Goal: Task Accomplishment & Management: Use online tool/utility

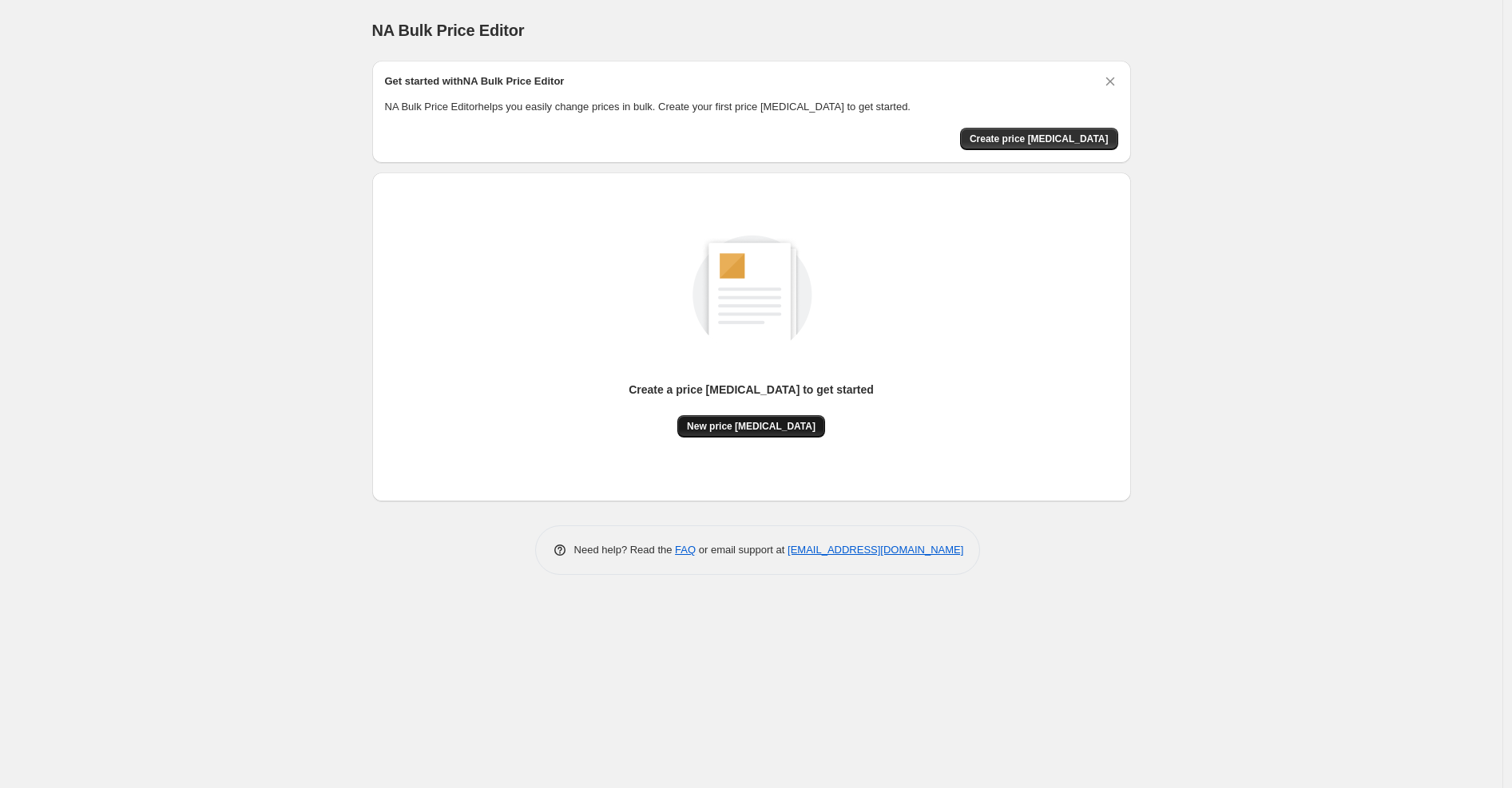
click at [747, 420] on span "New price [MEDICAL_DATA]" at bounding box center [751, 426] width 129 height 13
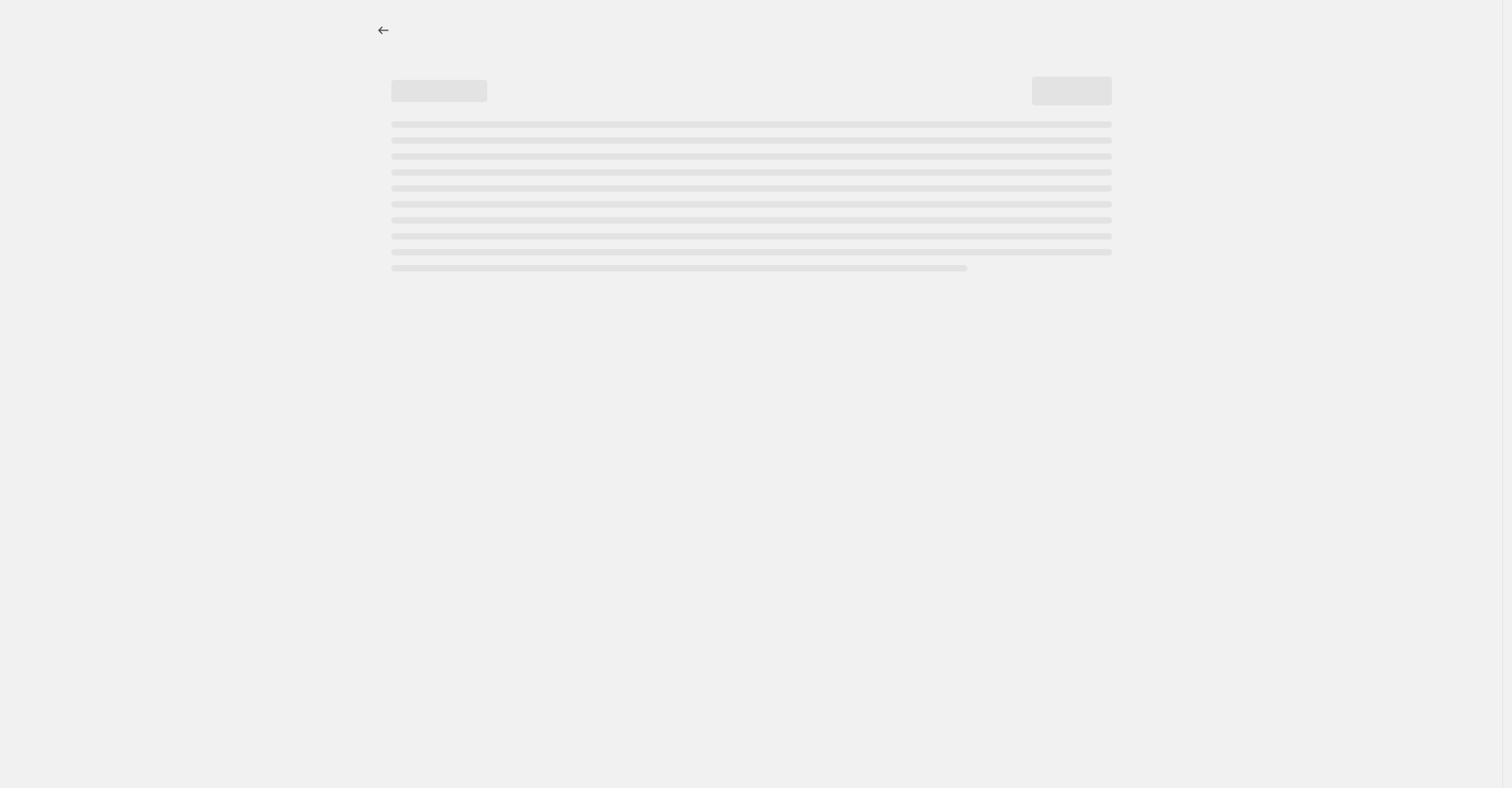
select select "percentage"
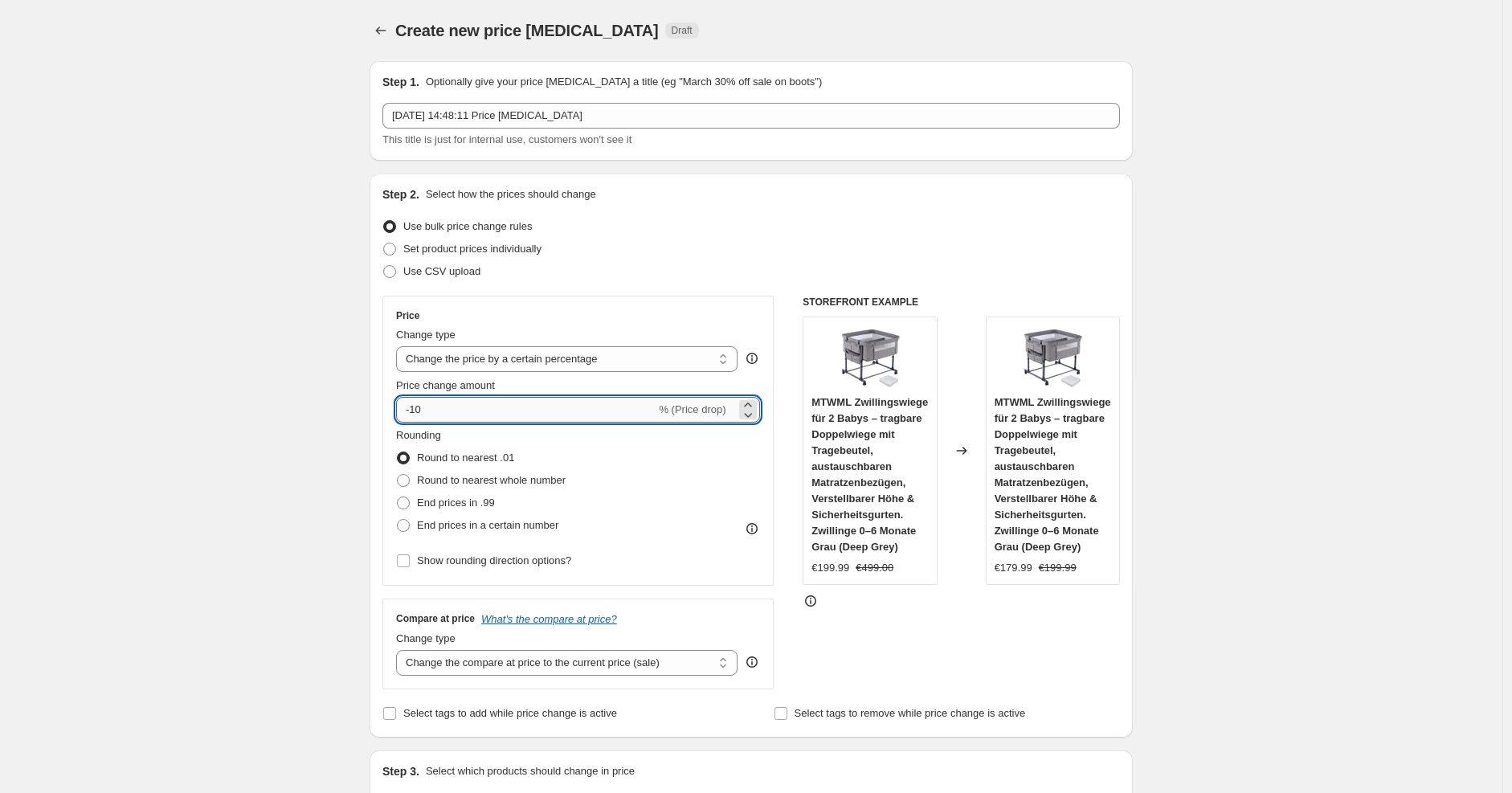
click at [572, 401] on input "-10" at bounding box center [526, 409] width 259 height 26
type input "-1"
type input "-25"
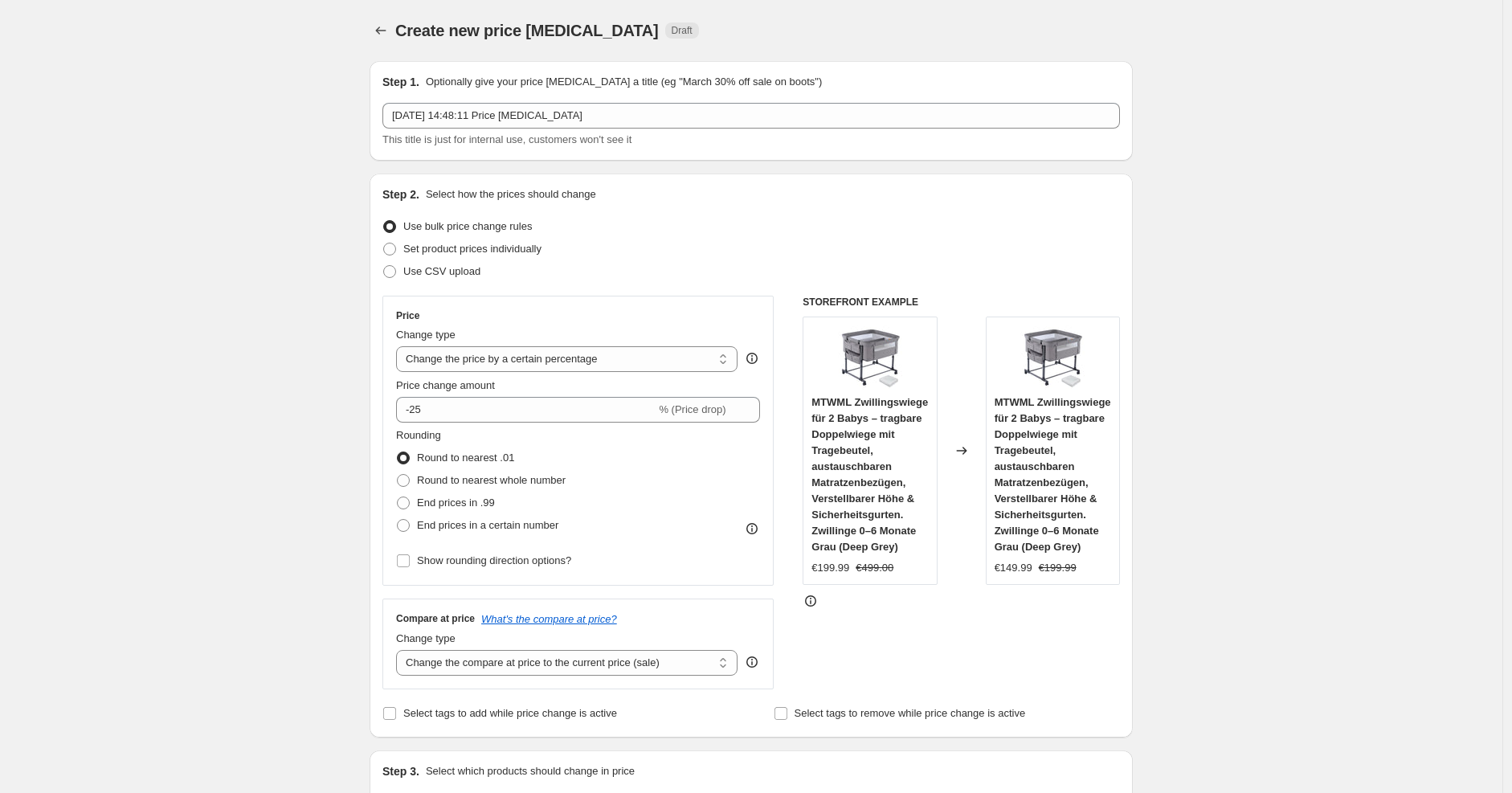
click at [765, 372] on div "Price Change type Change the price to a certain amount Change the price by a ce…" at bounding box center [578, 441] width 391 height 290
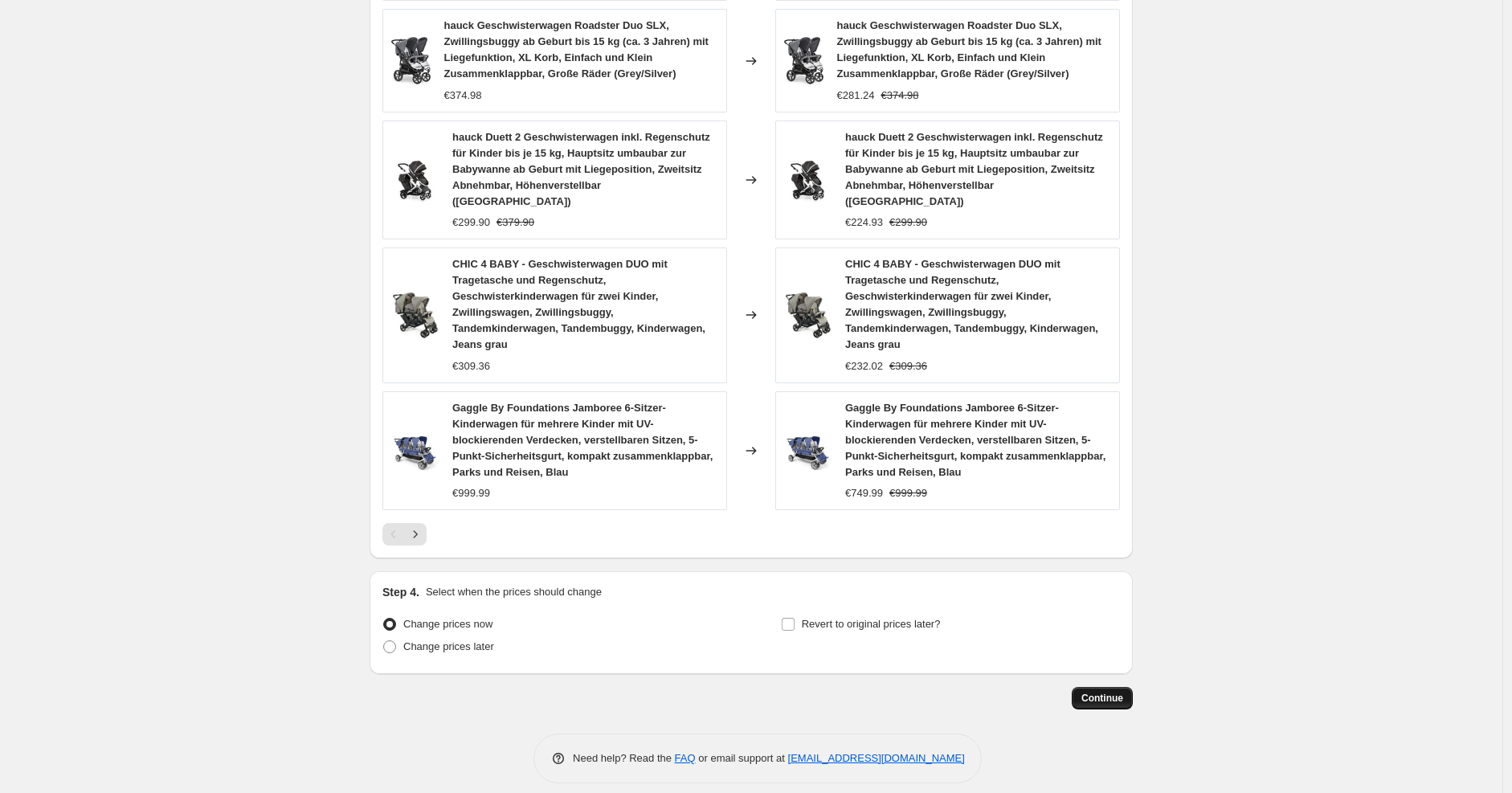
click at [1113, 692] on span "Continue" at bounding box center [1102, 698] width 42 height 13
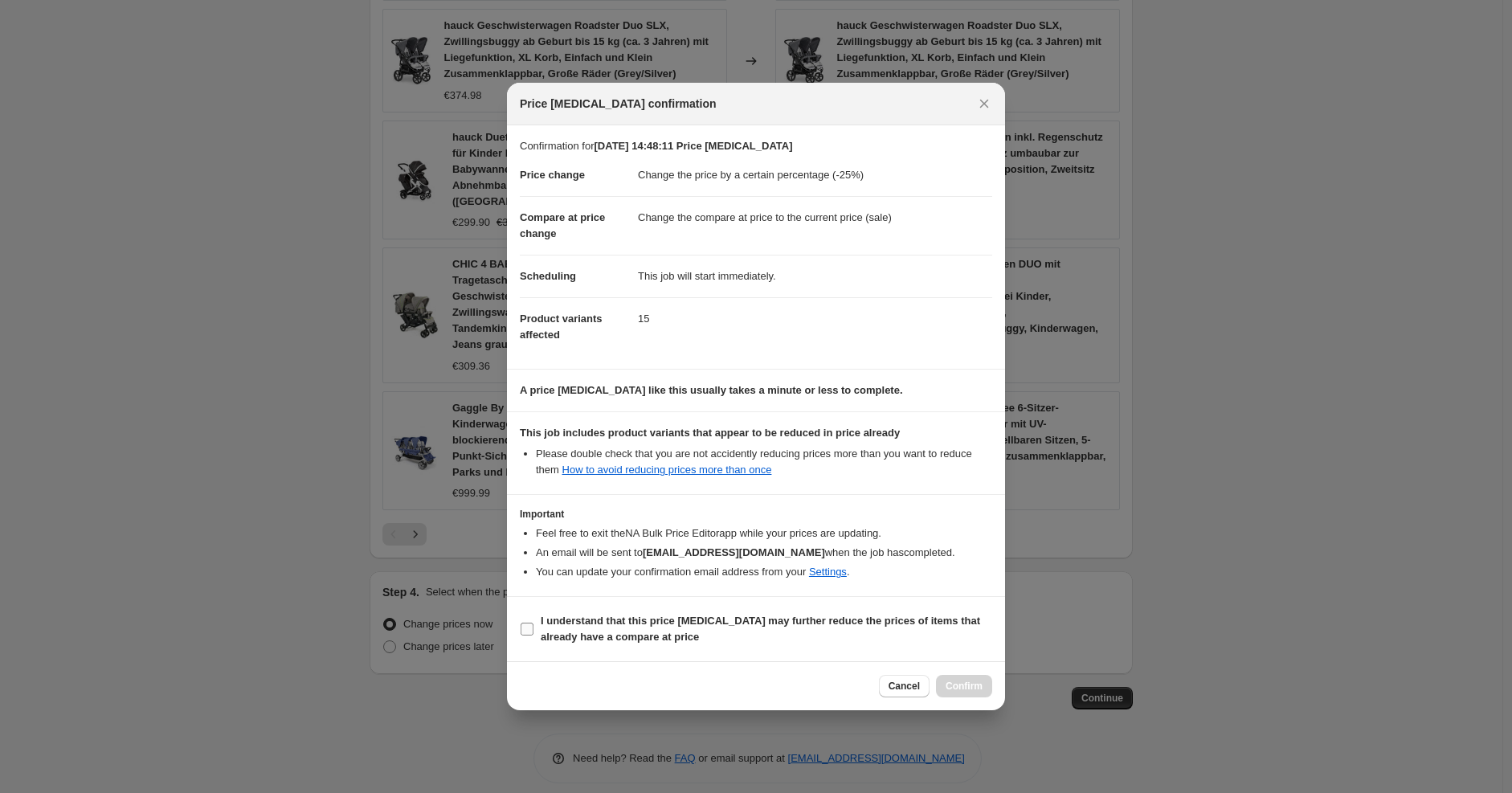
click at [813, 628] on b "I understand that this price change job may further reduce the prices of items …" at bounding box center [760, 628] width 439 height 28
click at [534, 628] on input "I understand that this price change job may further reduce the prices of items …" at bounding box center [527, 629] width 13 height 13
checkbox input "true"
click at [976, 680] on span "Confirm" at bounding box center [964, 686] width 37 height 13
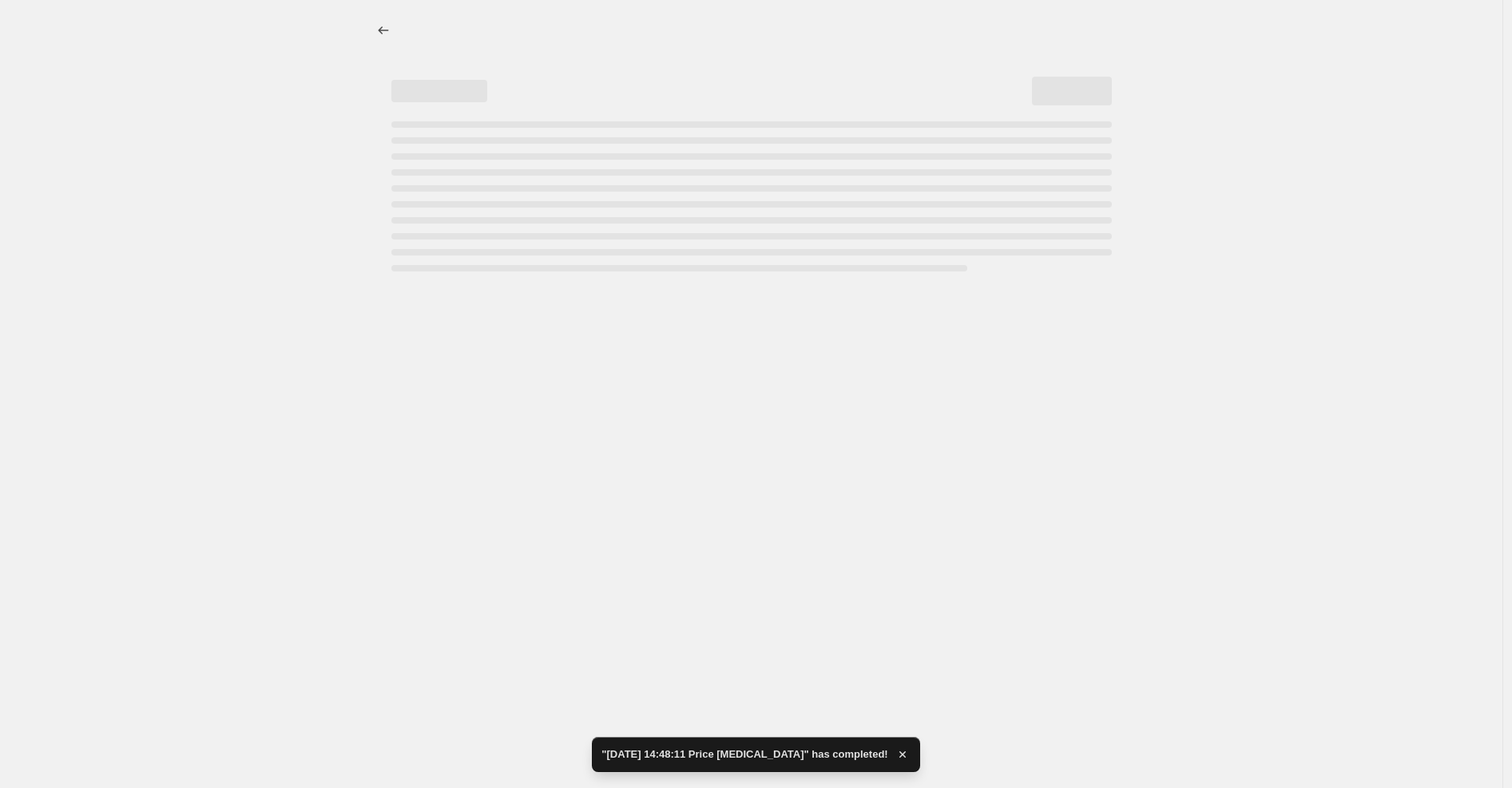
select select "percentage"
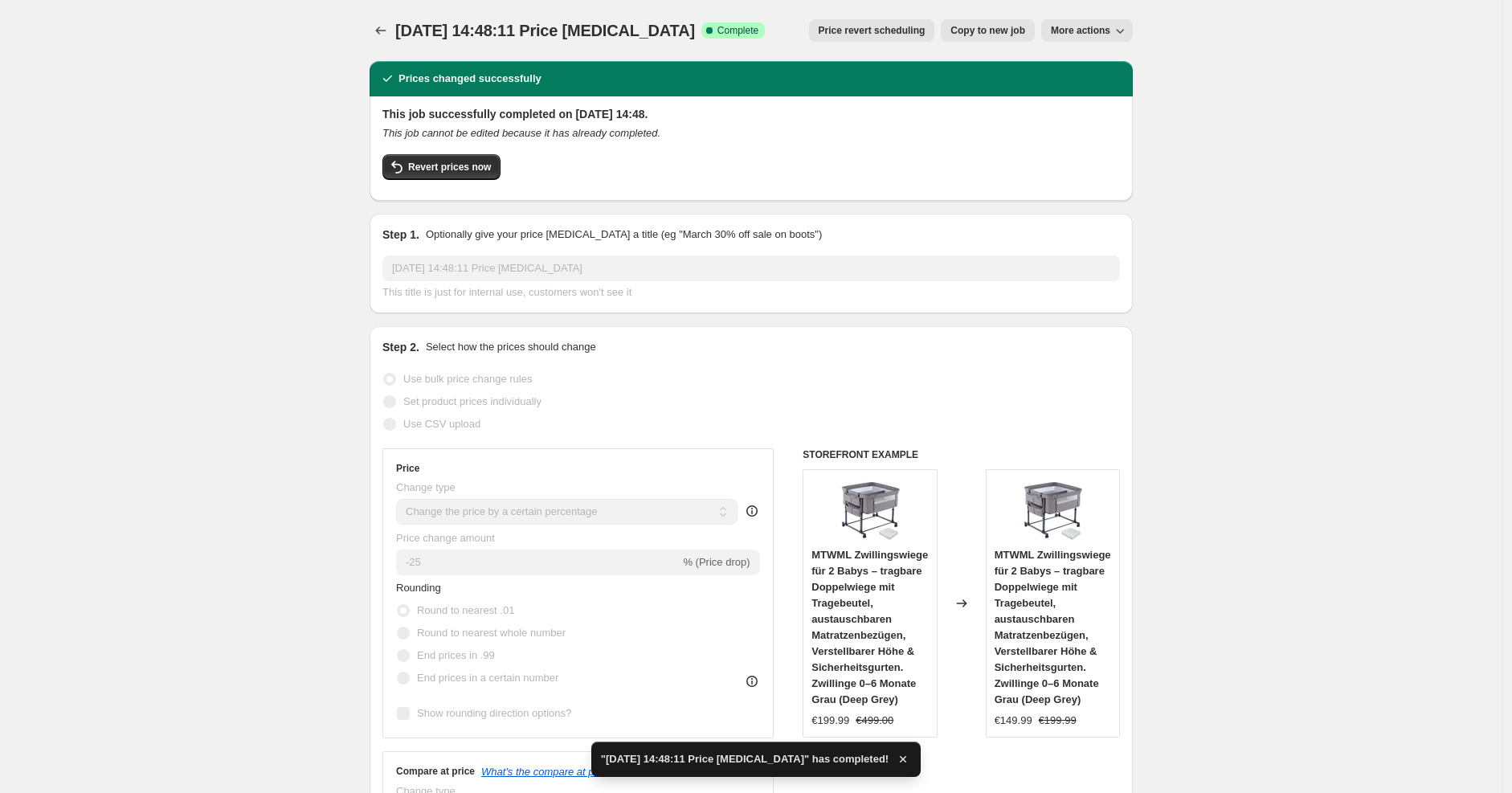
click at [847, 560] on span "MTWML Zwillingswiege für 2 Babys – tragbare Doppelwiege mit Tragebeutel, austau…" at bounding box center [870, 627] width 117 height 157
